Goal: Transaction & Acquisition: Book appointment/travel/reservation

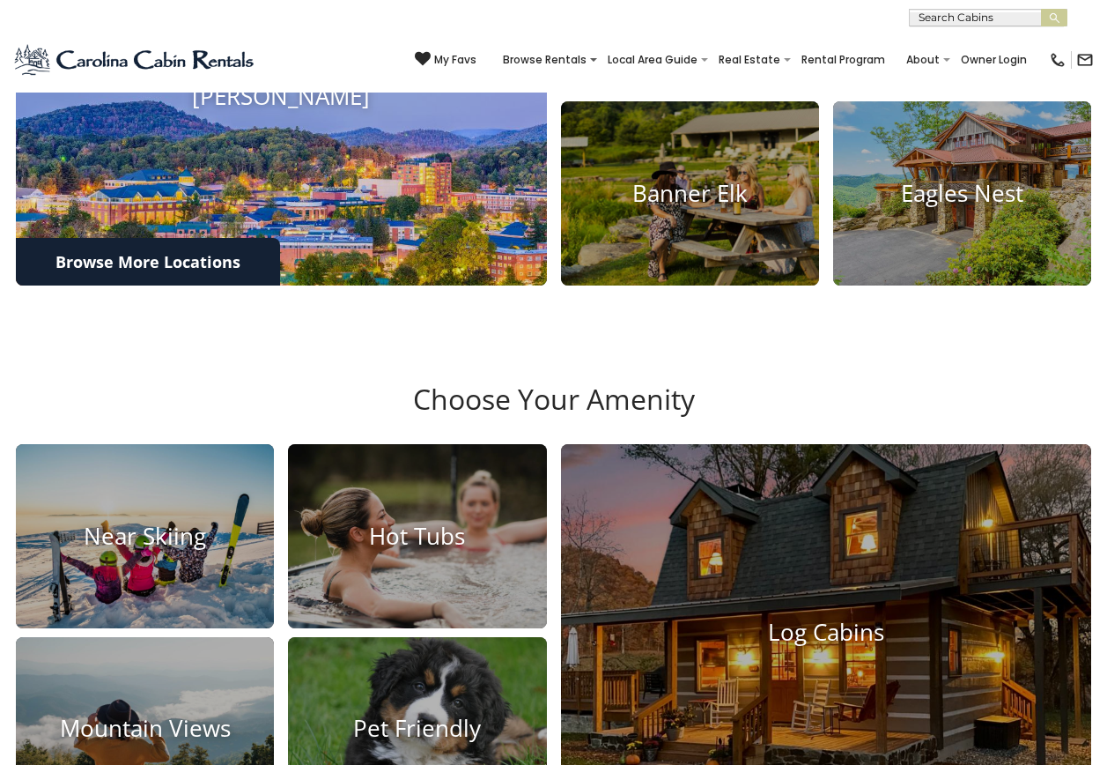
scroll to position [1057, 0]
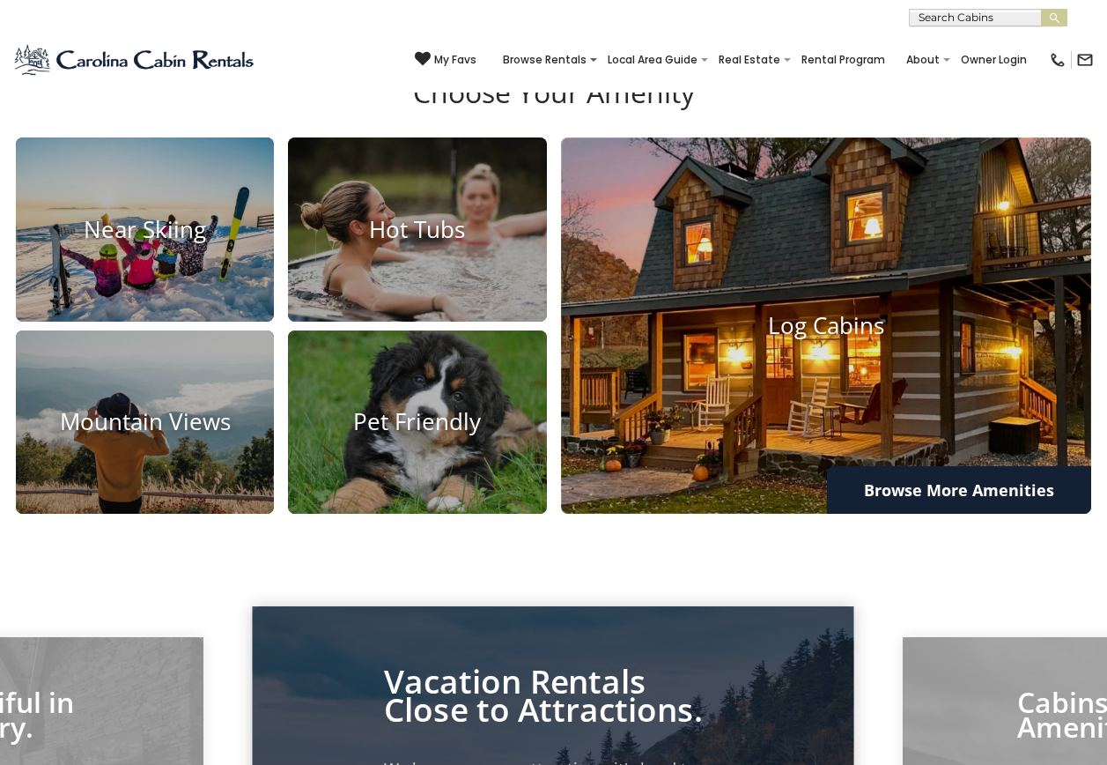
click at [882, 520] on img at bounding box center [826, 326] width 584 height 414
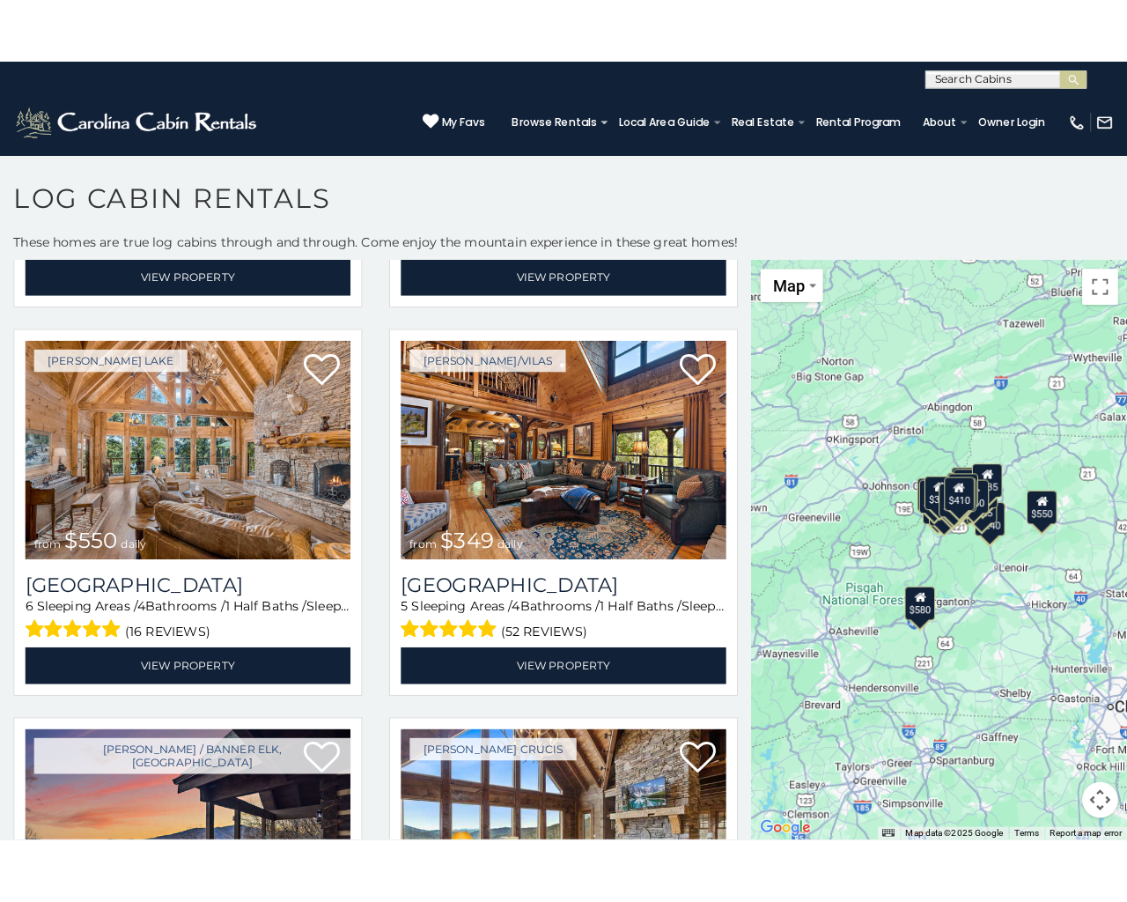
scroll to position [10, 0]
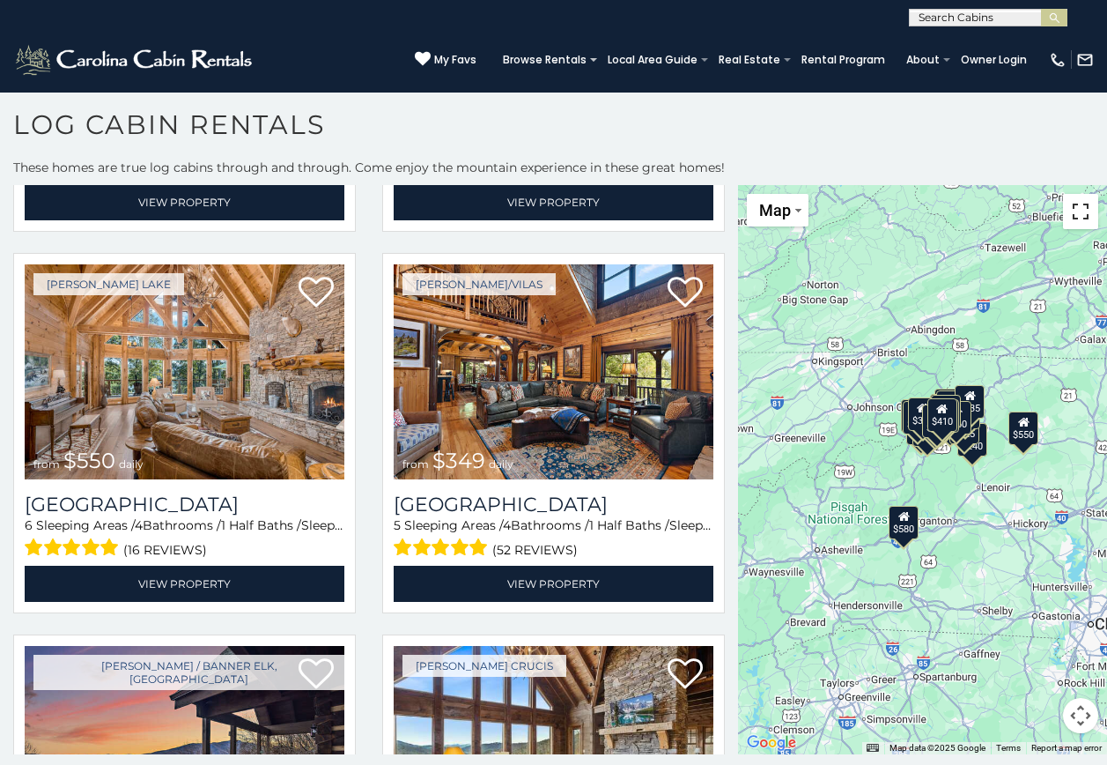
click at [1086, 219] on button "Toggle fullscreen view" at bounding box center [1080, 211] width 35 height 35
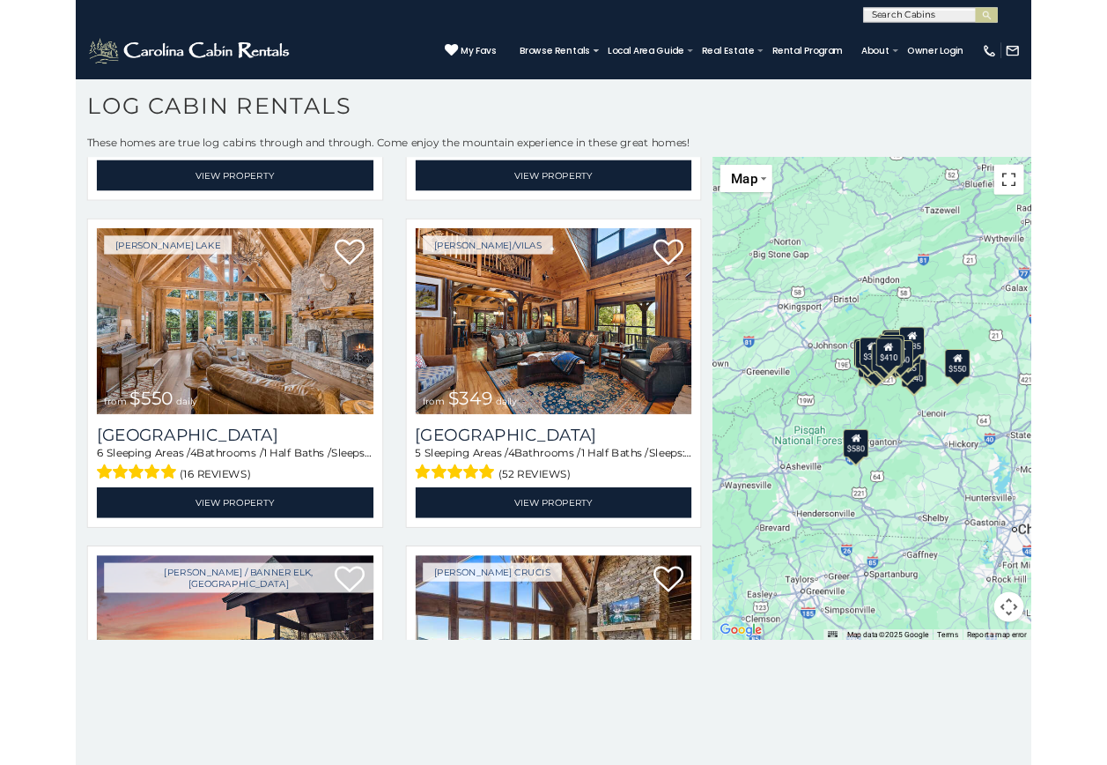
scroll to position [357, 0]
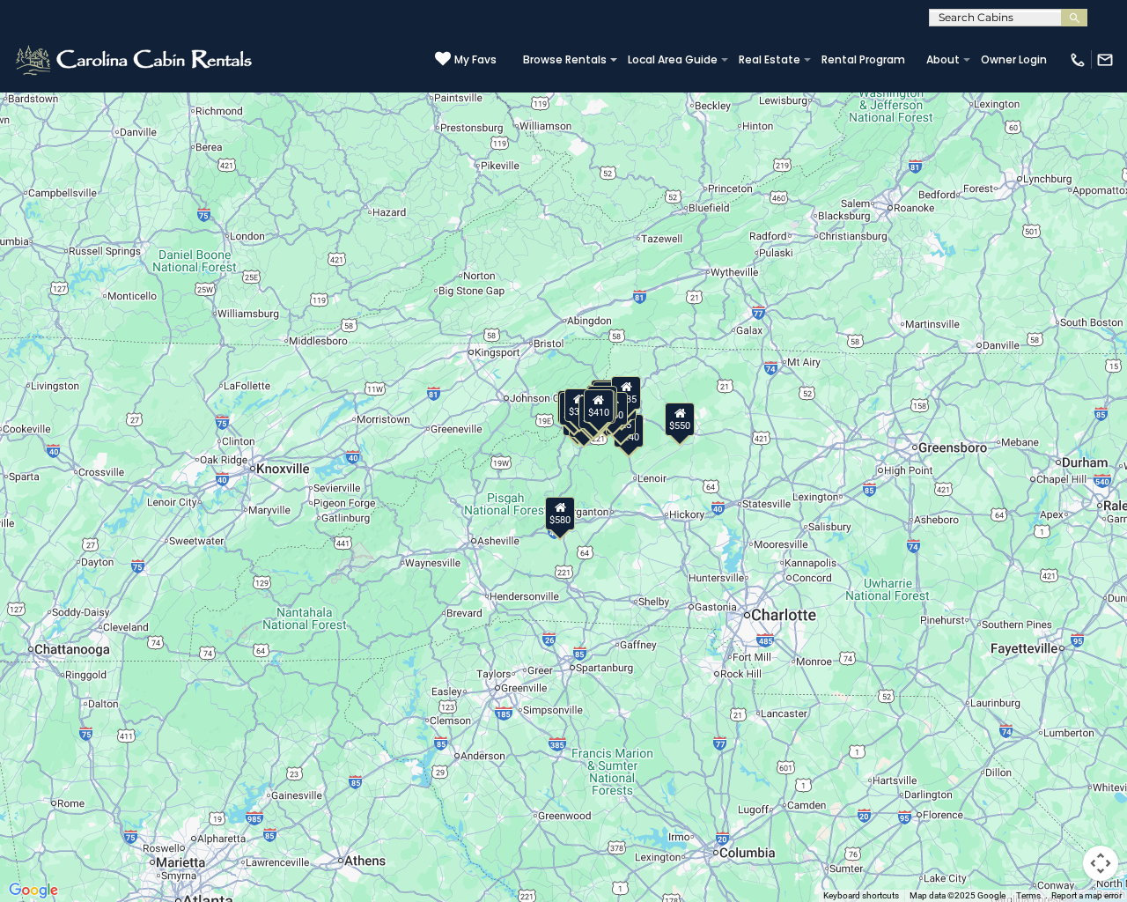
drag, startPoint x: 583, startPoint y: 423, endPoint x: 595, endPoint y: 422, distance: 11.5
click at [595, 422] on div "$410" at bounding box center [599, 405] width 30 height 33
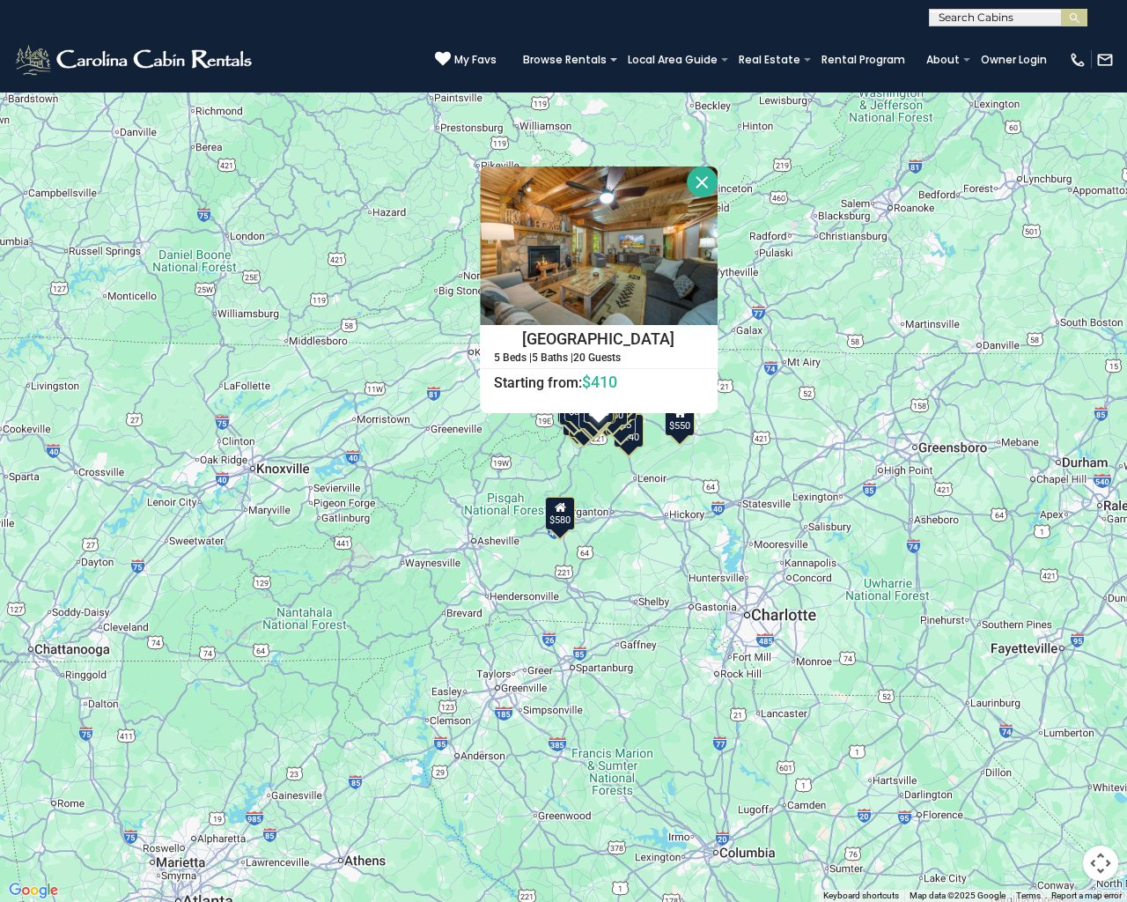
click at [1106, 33] on button "Toggle fullscreen view" at bounding box center [1100, 26] width 35 height 35
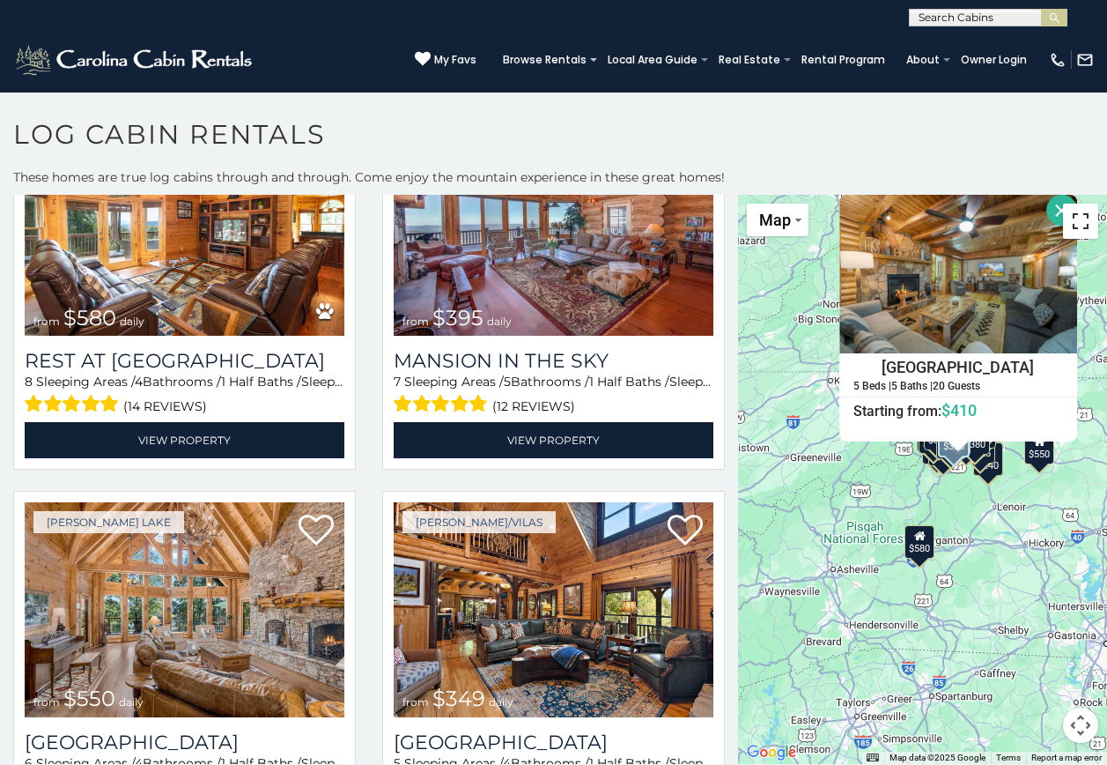
scroll to position [0, 0]
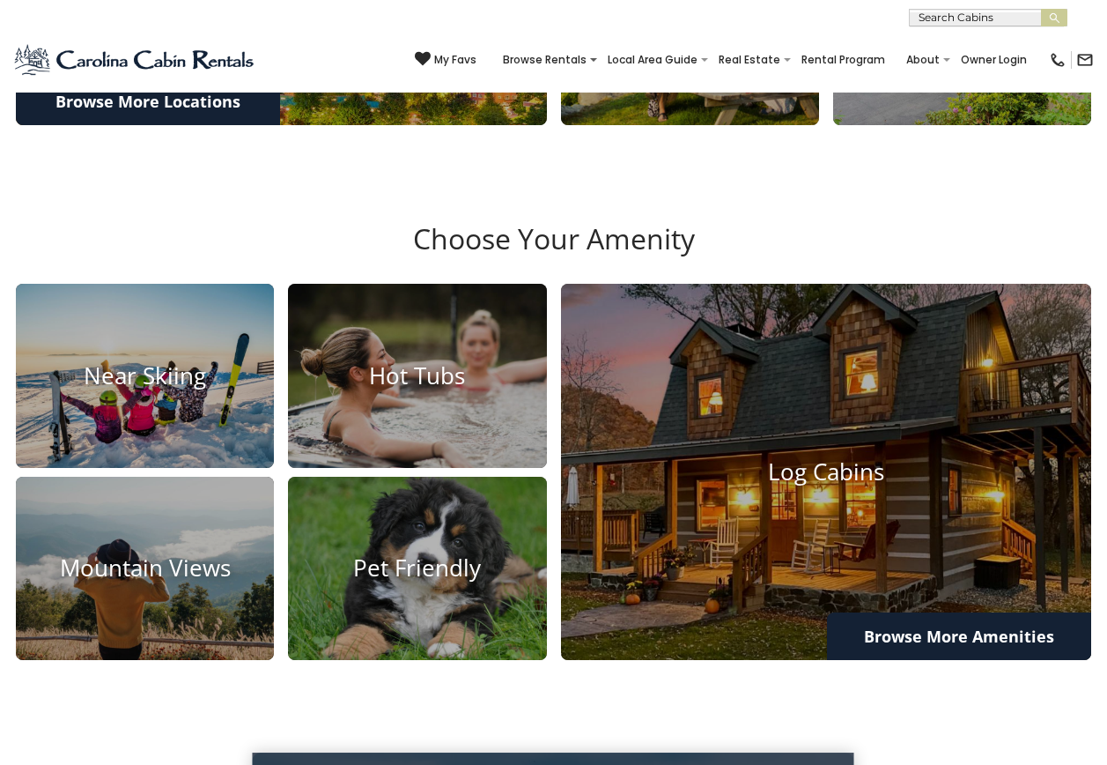
scroll to position [969, 0]
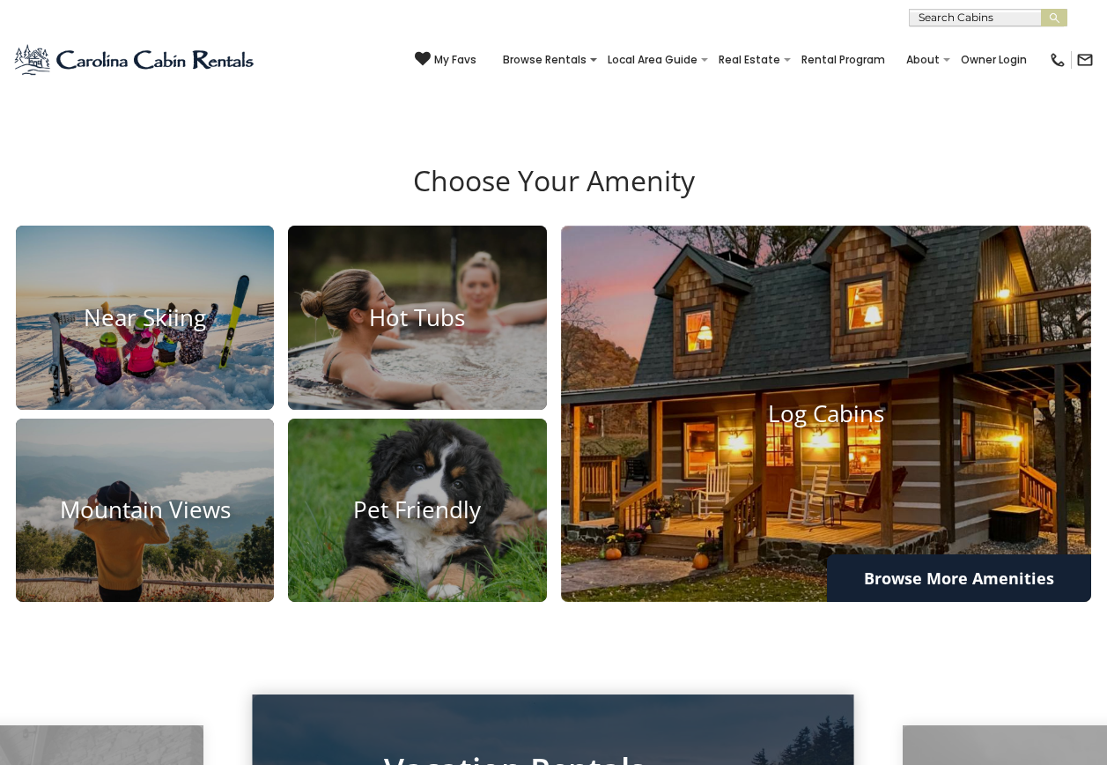
click at [802, 427] on h4 "Log Cabins" at bounding box center [826, 413] width 531 height 27
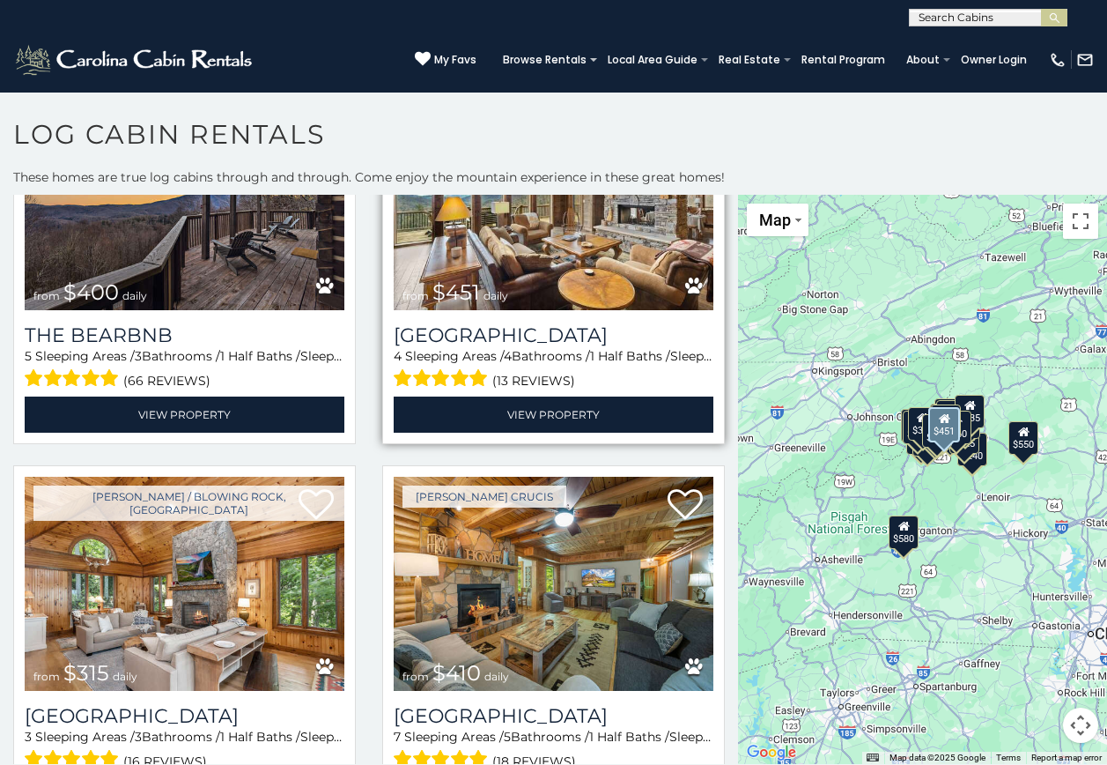
scroll to position [969, 0]
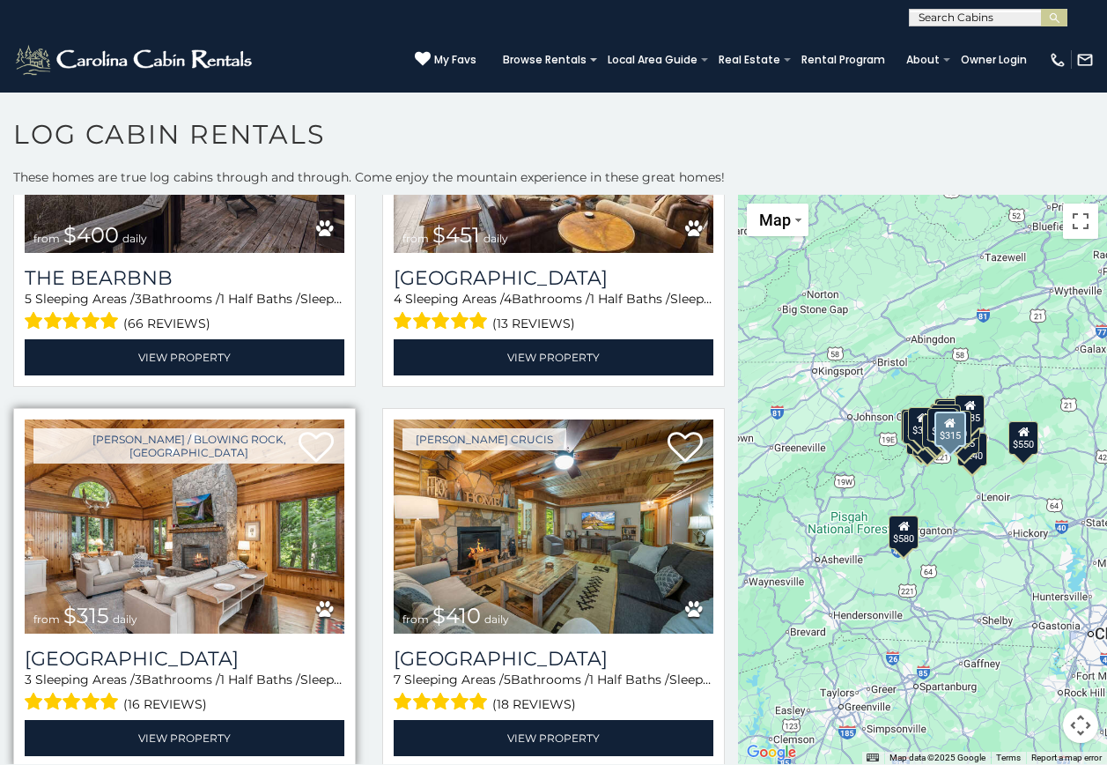
click at [236, 531] on img at bounding box center [185, 526] width 320 height 214
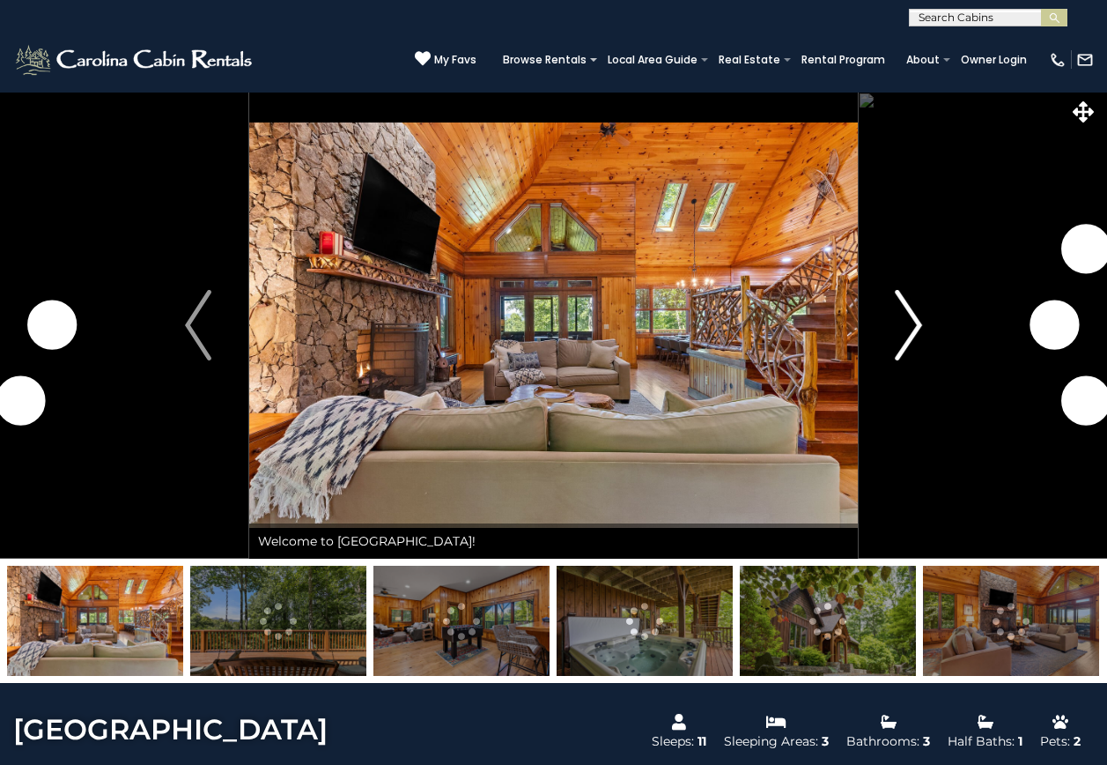
click at [915, 346] on img "Next" at bounding box center [909, 325] width 26 height 70
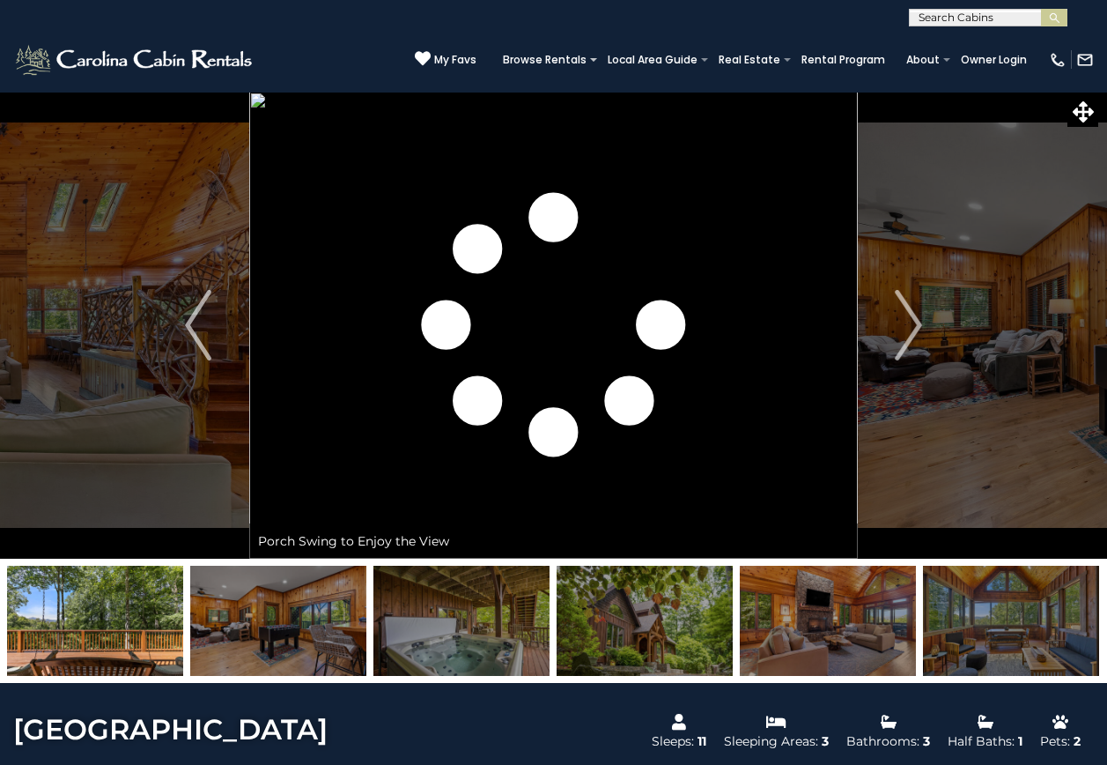
click at [646, 638] on img at bounding box center [645, 620] width 176 height 110
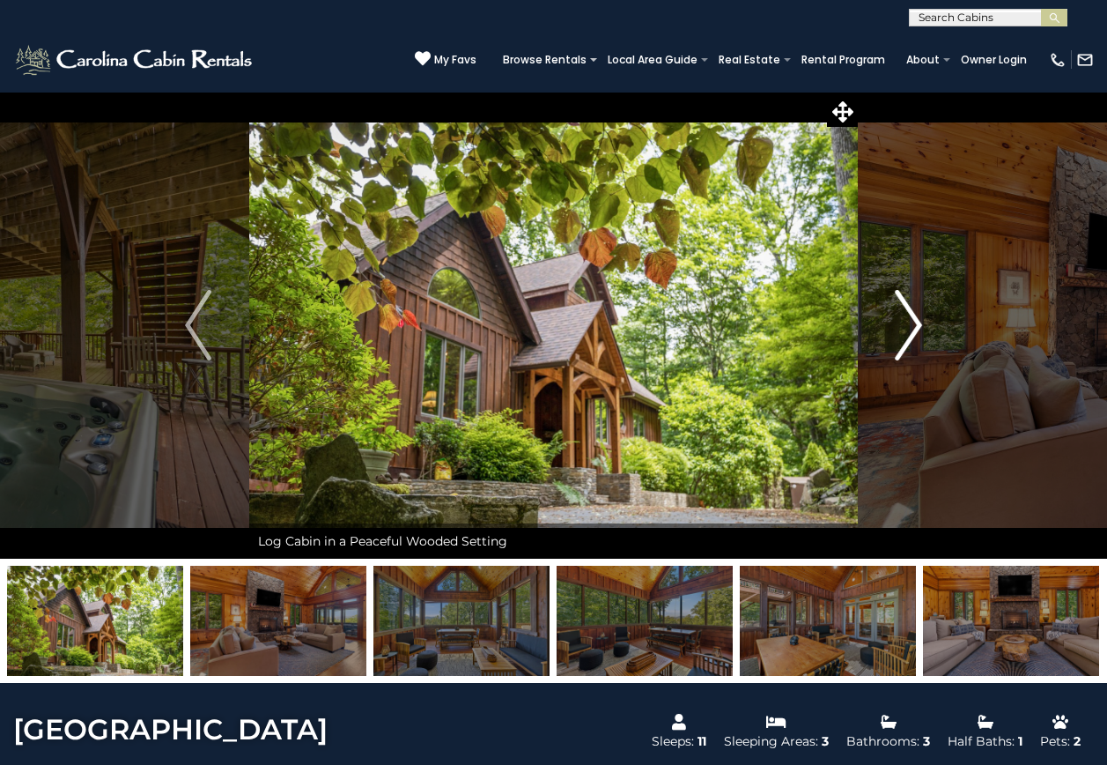
click at [920, 329] on img "Next" at bounding box center [909, 325] width 26 height 70
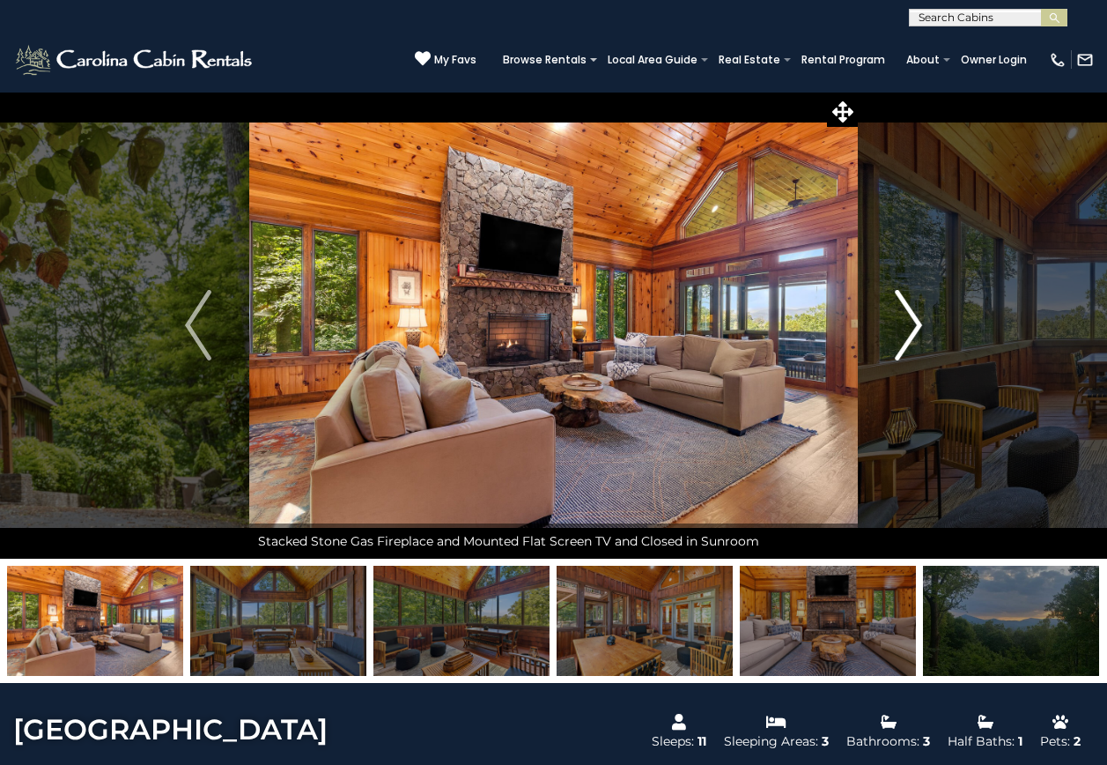
click at [920, 329] on img "Next" at bounding box center [909, 325] width 26 height 70
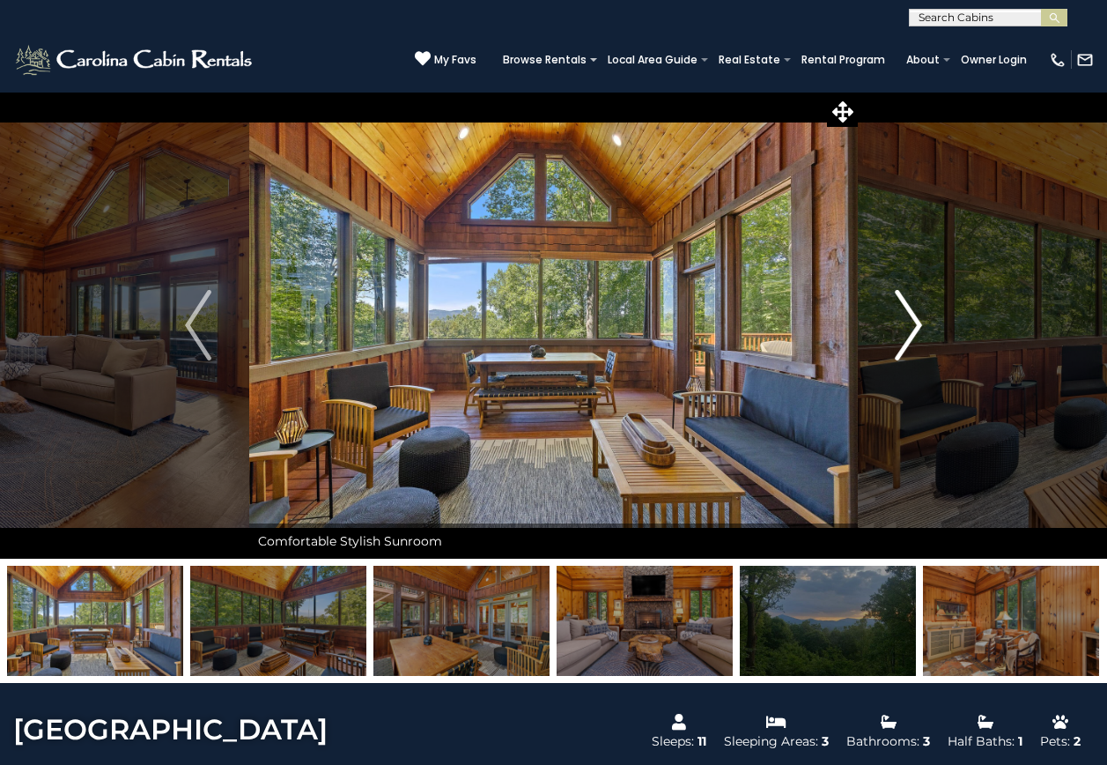
click at [920, 329] on img "Next" at bounding box center [909, 325] width 26 height 70
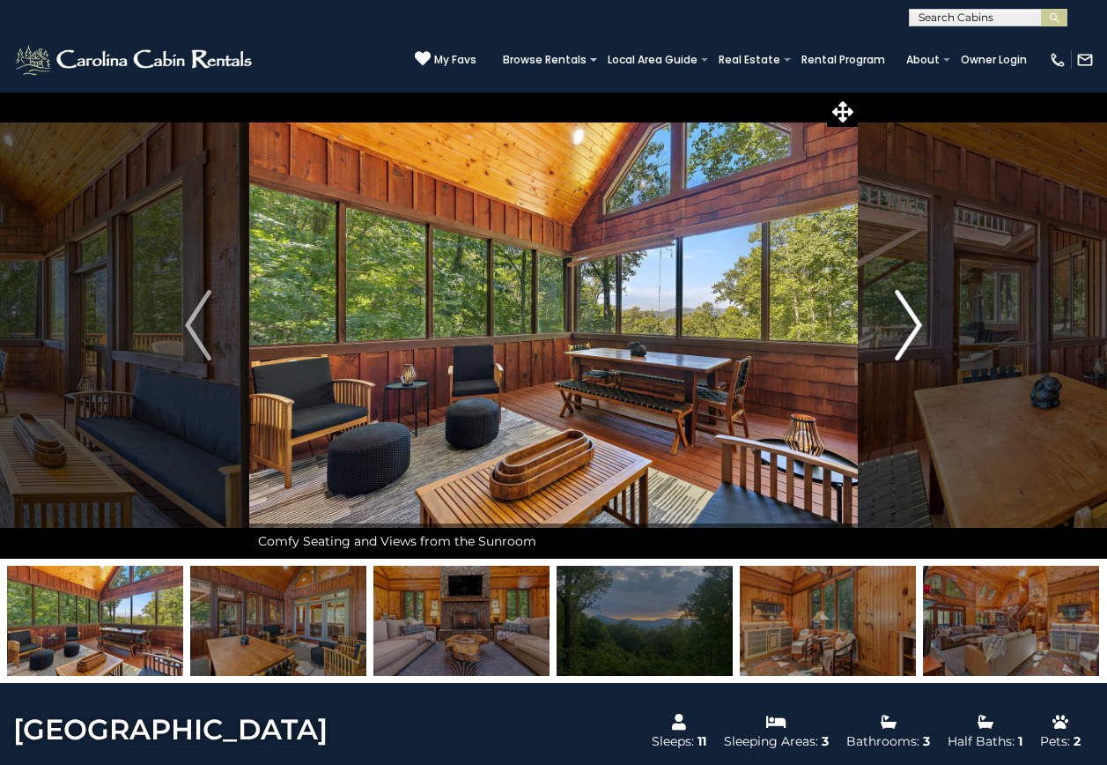
click at [920, 329] on img "Next" at bounding box center [909, 325] width 26 height 70
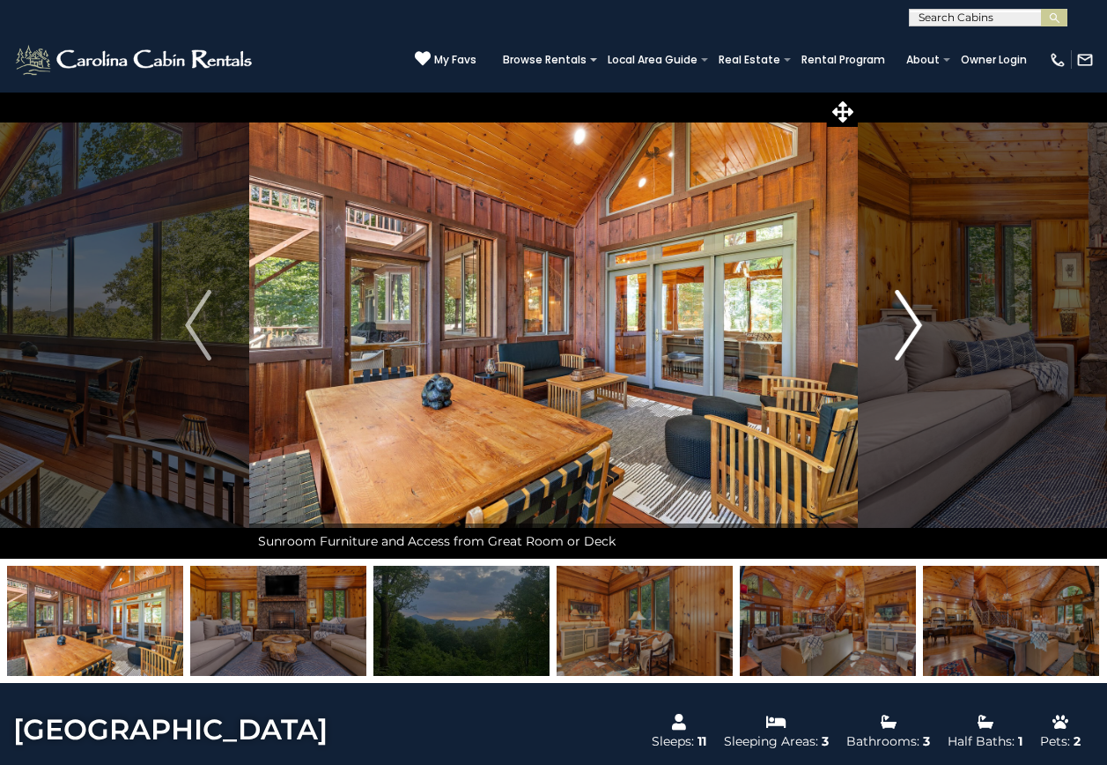
click at [920, 329] on img "Next" at bounding box center [909, 325] width 26 height 70
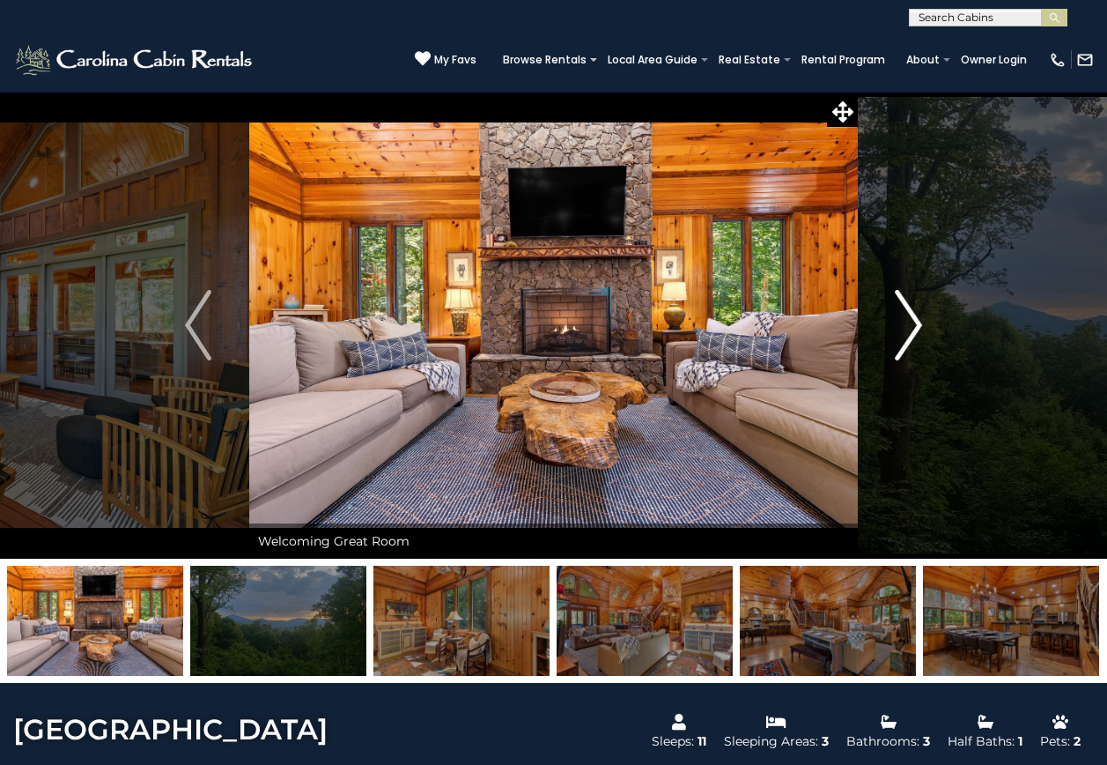
click at [920, 329] on img "Next" at bounding box center [909, 325] width 26 height 70
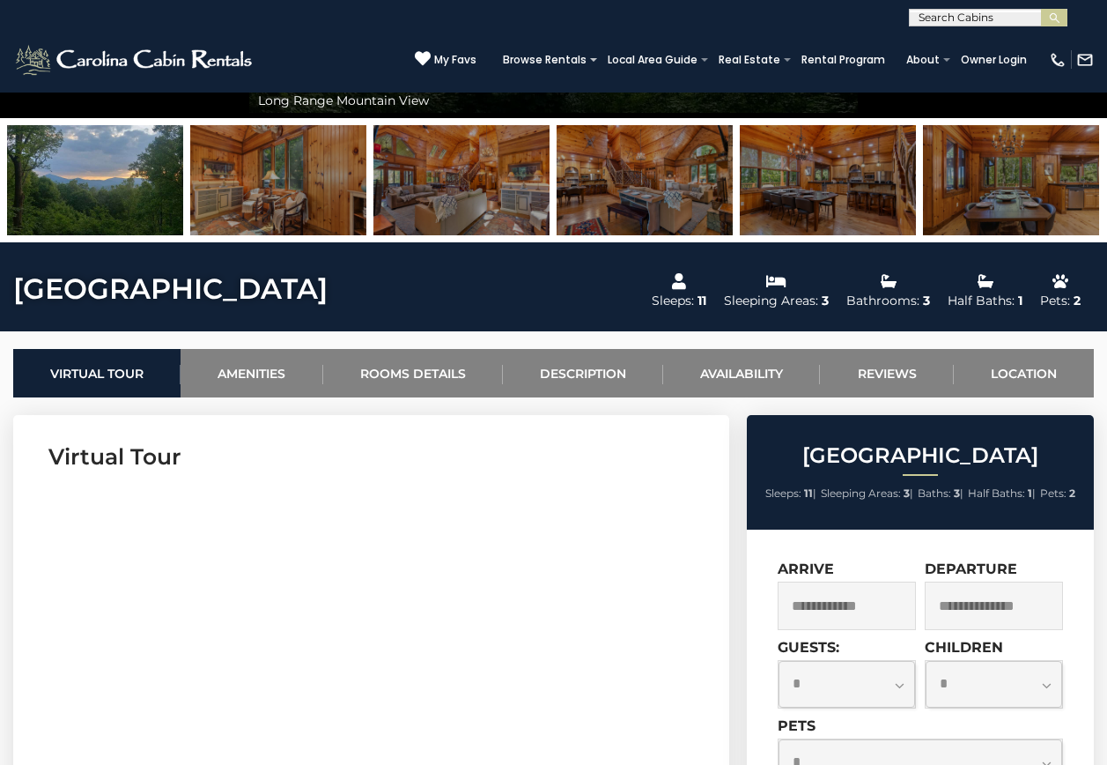
scroll to position [793, 0]
